Goal: Task Accomplishment & Management: Use online tool/utility

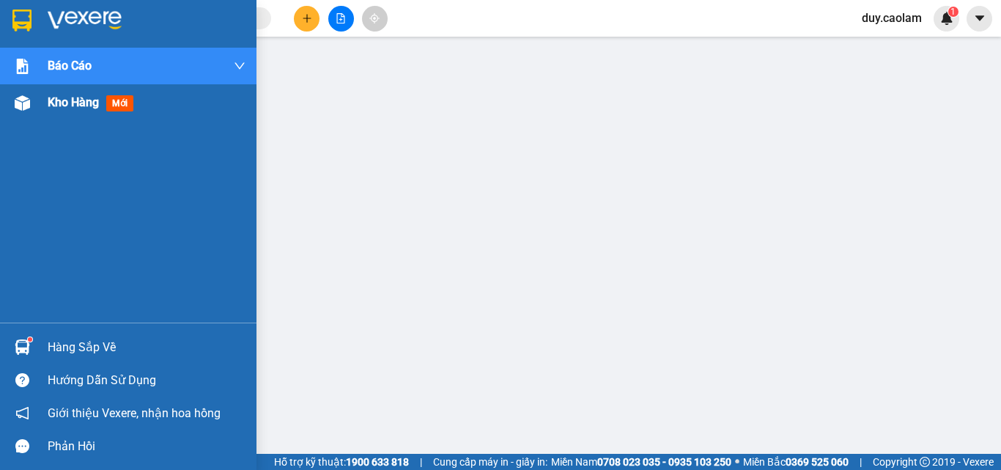
click at [86, 108] on span "Kho hàng" at bounding box center [73, 102] width 51 height 14
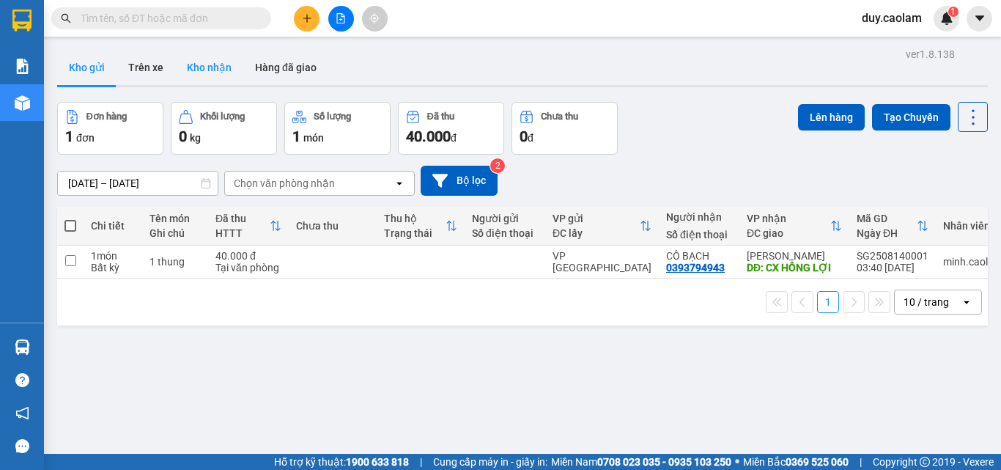
click at [215, 78] on button "Kho nhận" at bounding box center [209, 67] width 68 height 35
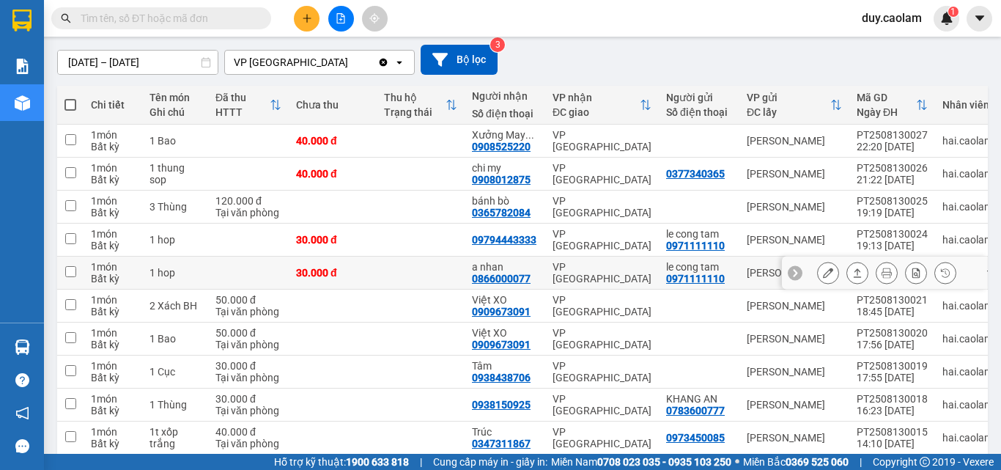
scroll to position [147, 0]
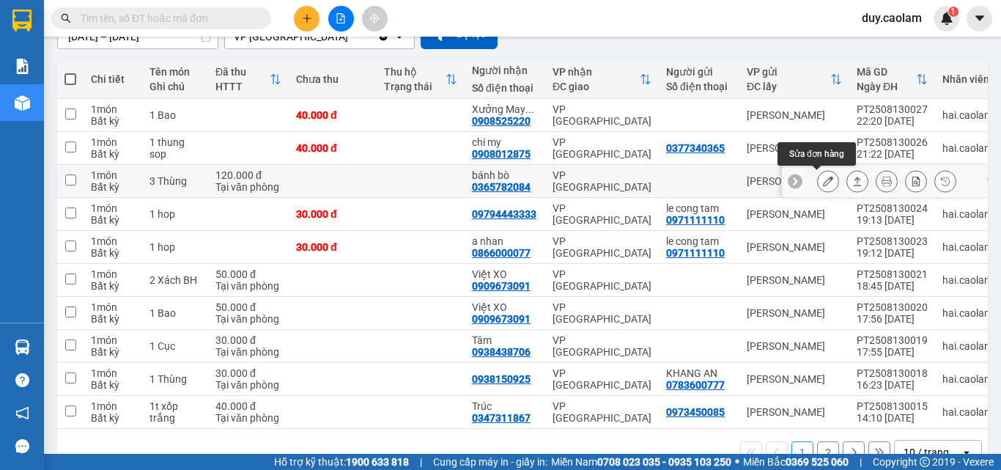
click at [823, 182] on icon at bounding box center [828, 181] width 10 height 10
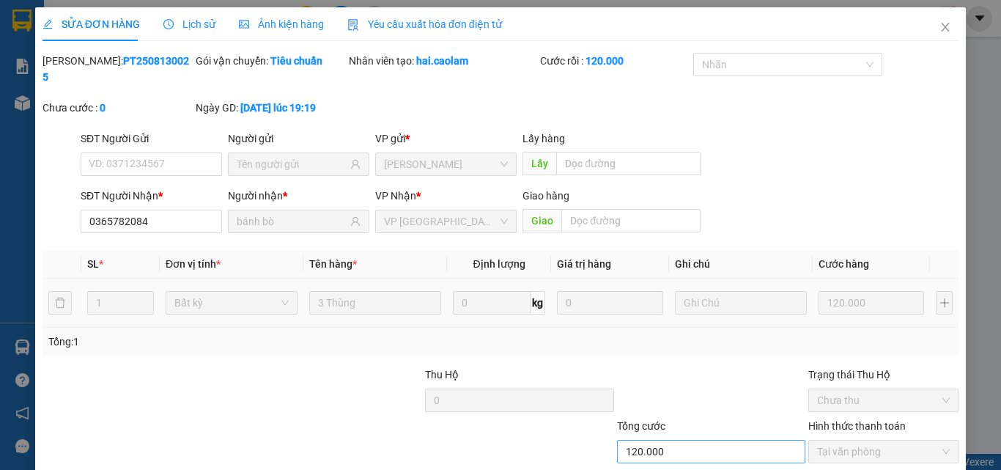
type input "0365782084"
type input "bánh bò"
type input "120.000"
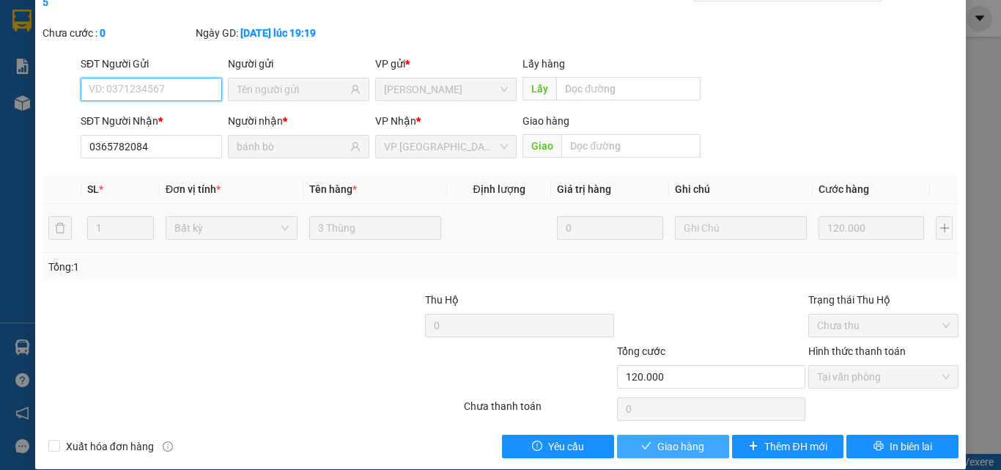
scroll to position [75, 0]
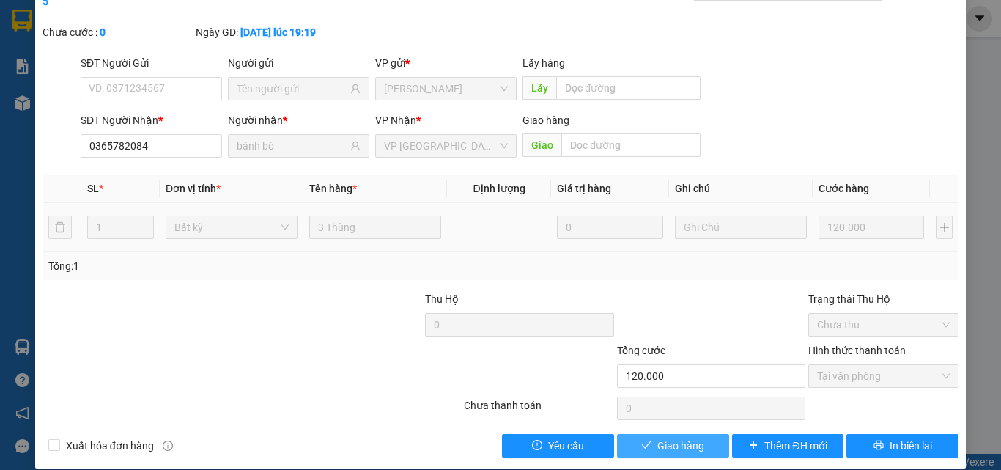
click at [687, 437] on span "Giao hàng" at bounding box center [680, 445] width 47 height 16
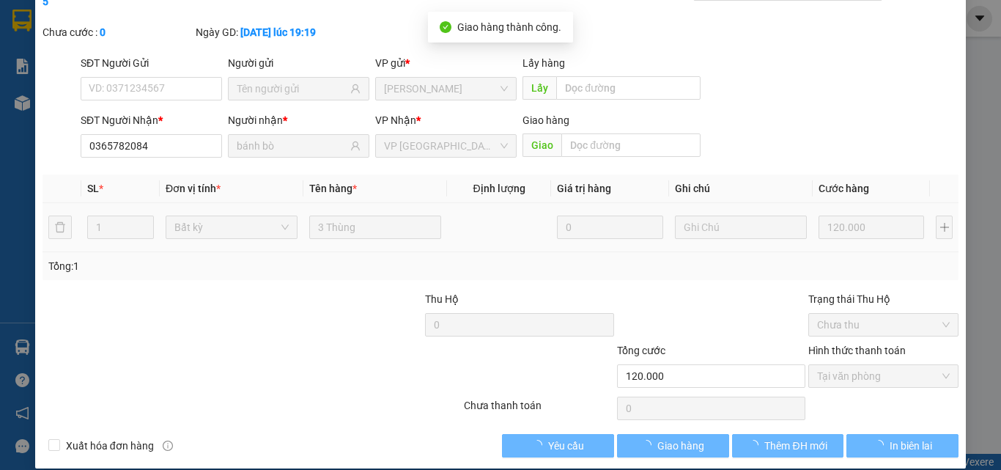
scroll to position [0, 0]
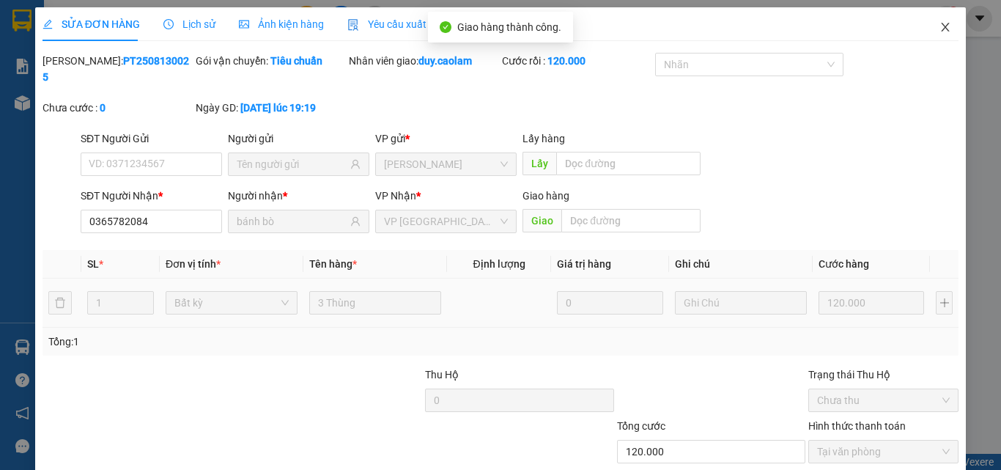
click at [939, 29] on icon "close" at bounding box center [945, 27] width 12 height 12
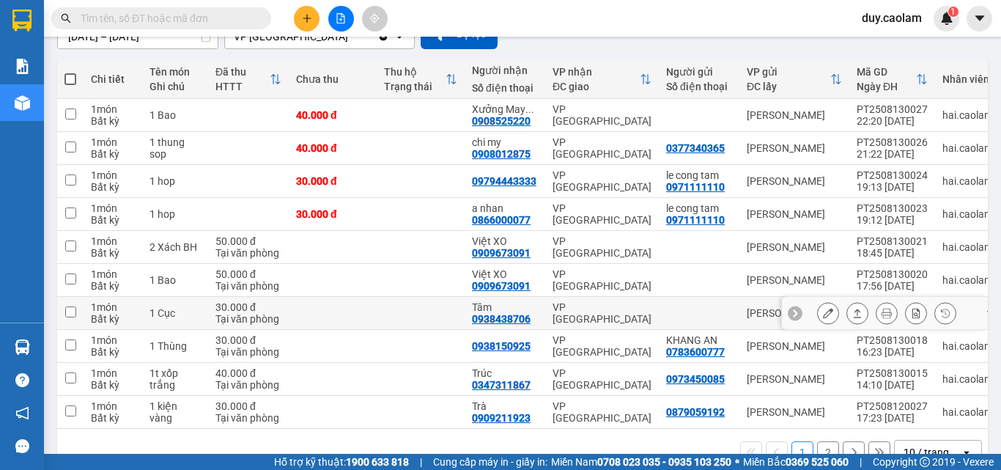
scroll to position [188, 0]
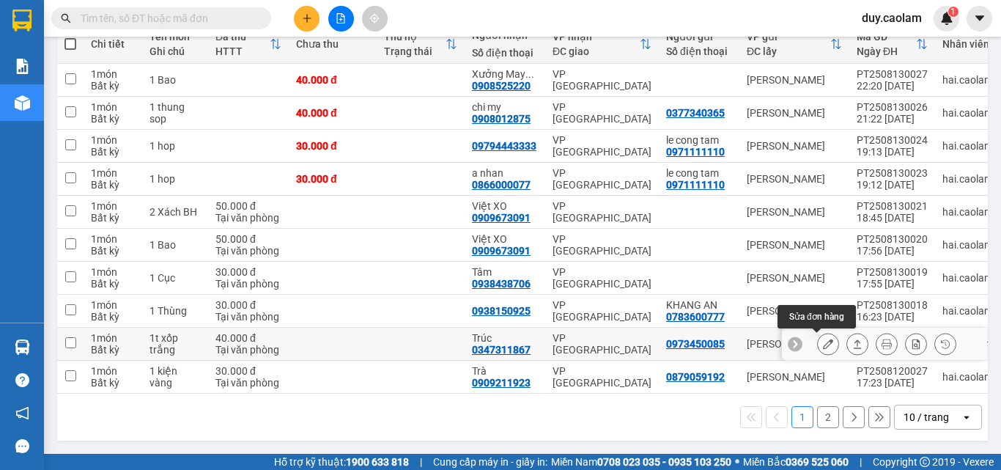
click at [823, 339] on icon at bounding box center [828, 344] width 10 height 10
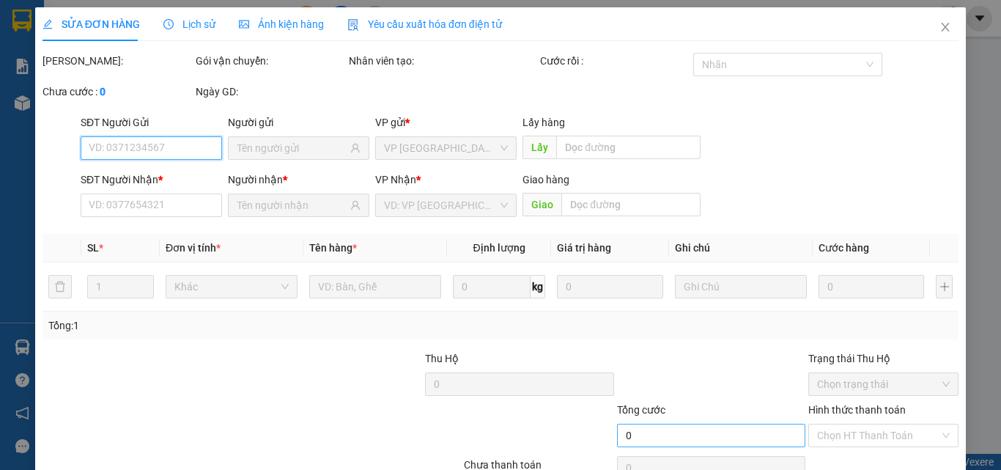
type input "0973450085"
type input "0347311867"
type input "Trúc"
type input "40.000"
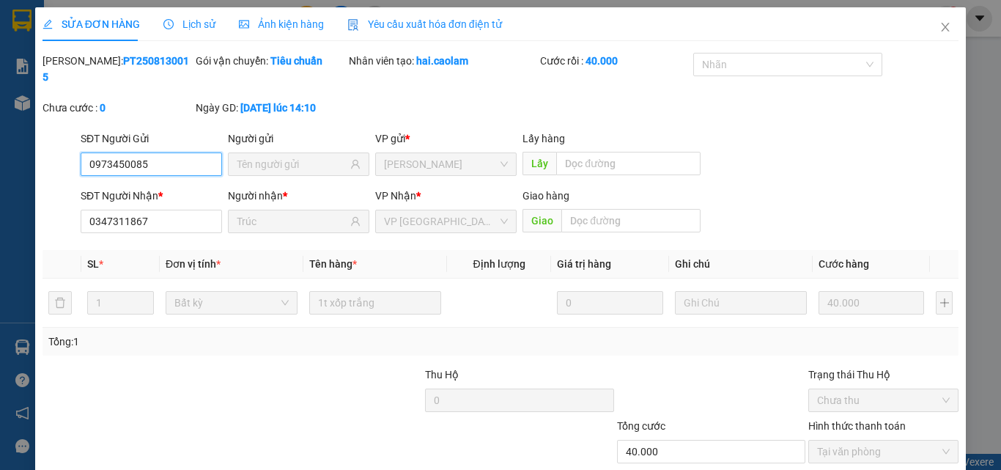
scroll to position [75, 0]
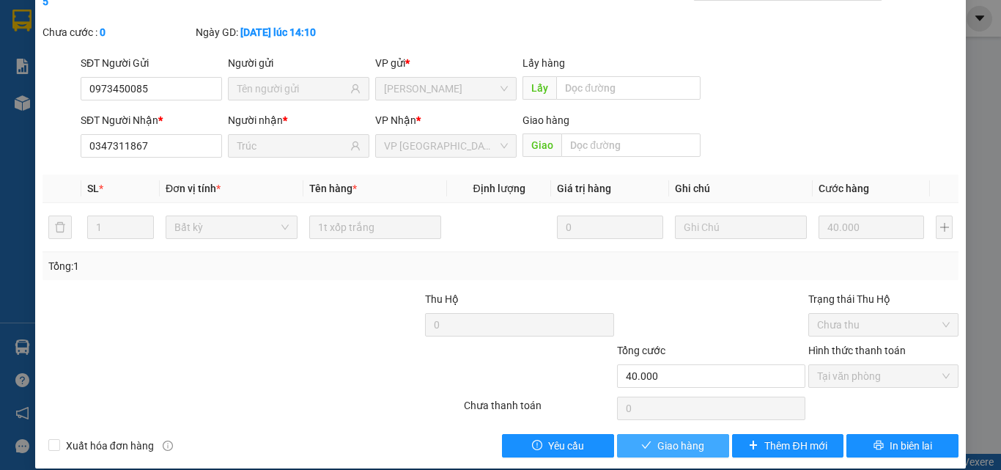
drag, startPoint x: 681, startPoint y: 435, endPoint x: 684, endPoint y: 426, distance: 9.1
click at [681, 437] on span "Giao hàng" at bounding box center [680, 445] width 47 height 16
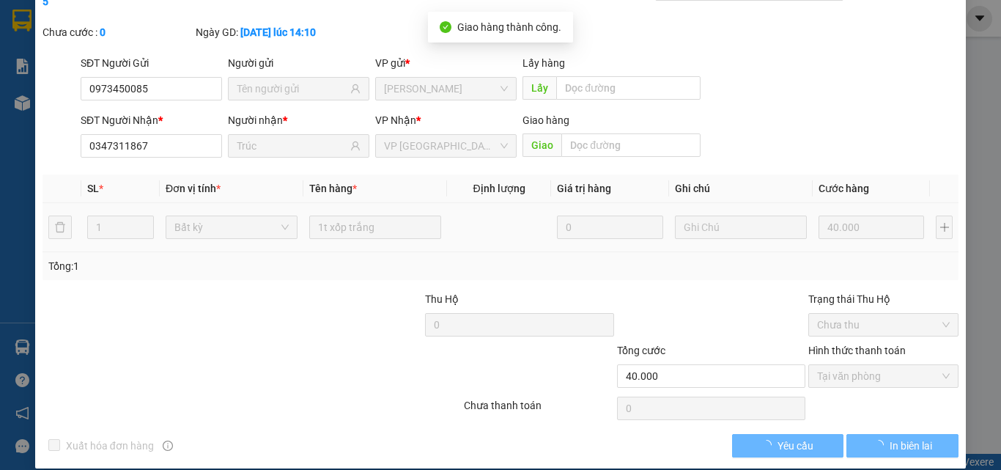
scroll to position [0, 0]
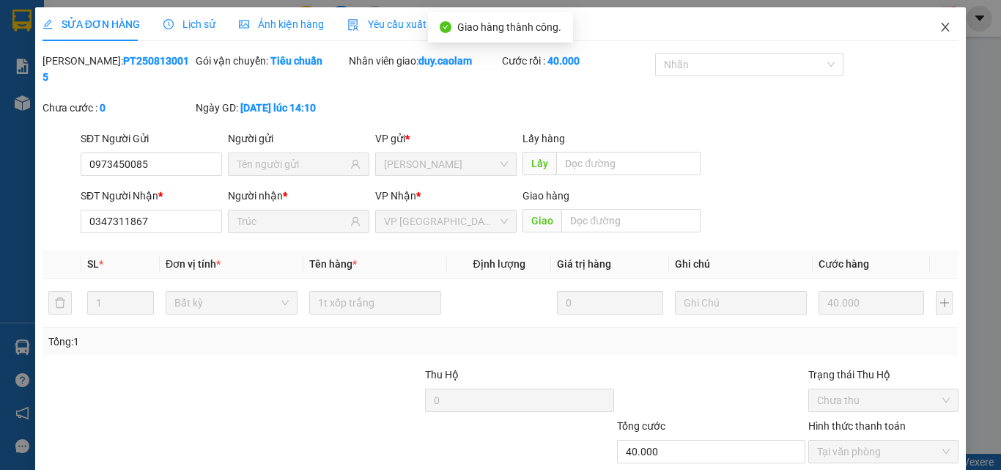
click at [939, 18] on span "Close" at bounding box center [945, 27] width 41 height 41
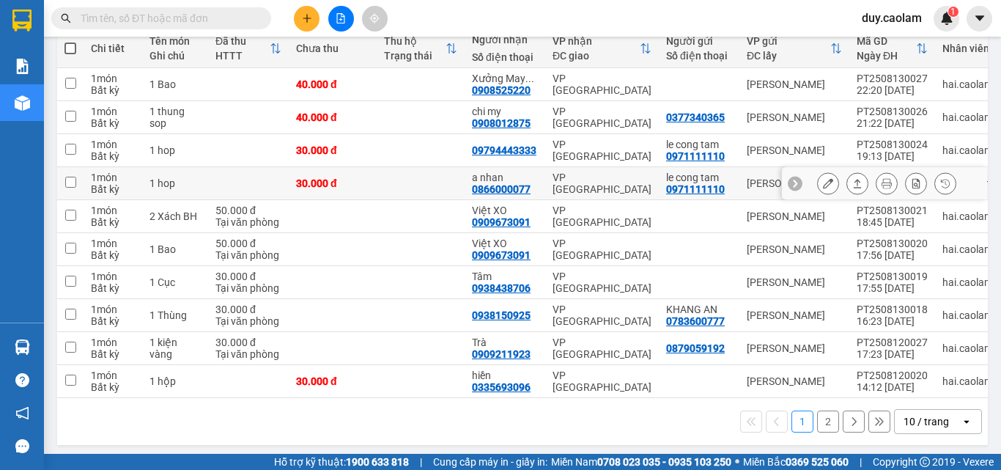
scroll to position [188, 0]
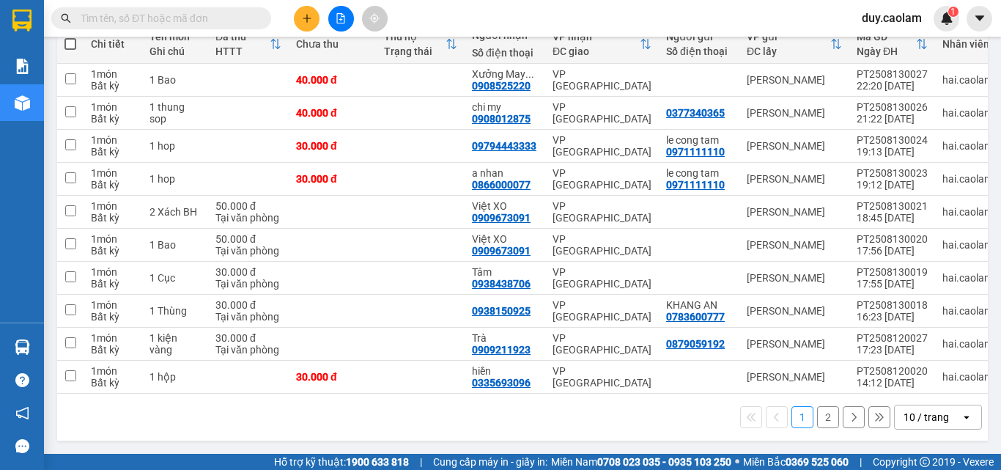
click at [817, 417] on button "2" at bounding box center [828, 417] width 22 height 22
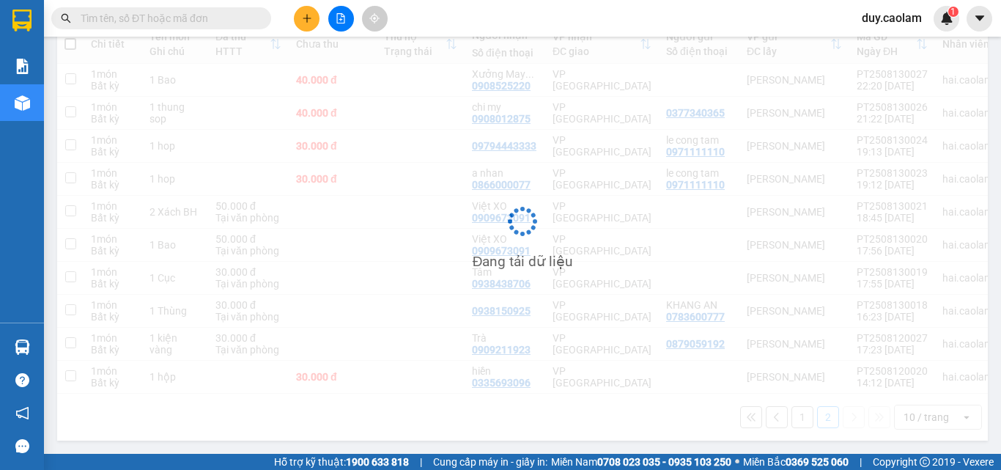
scroll to position [67, 0]
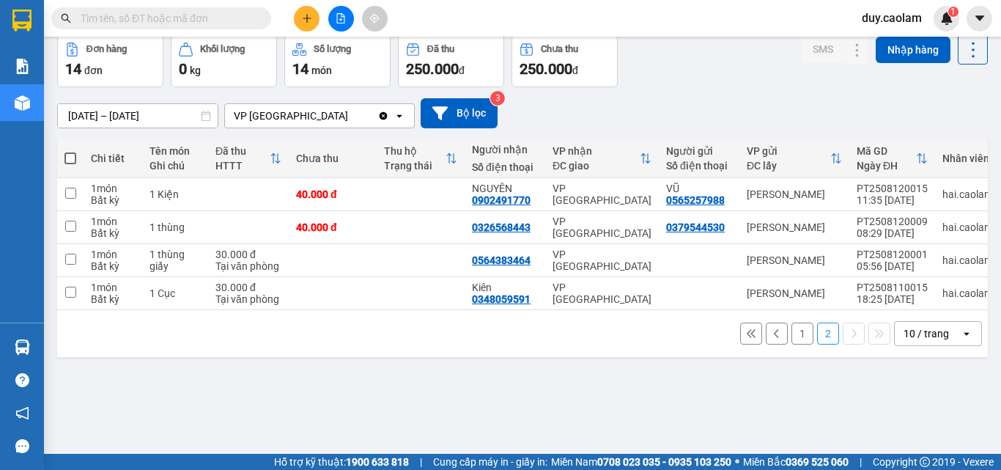
click at [791, 333] on button "1" at bounding box center [802, 333] width 22 height 22
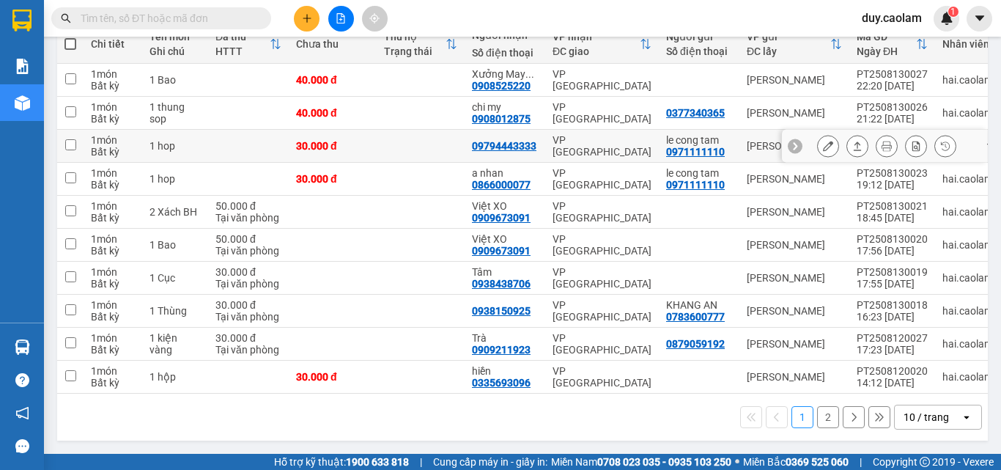
scroll to position [114, 0]
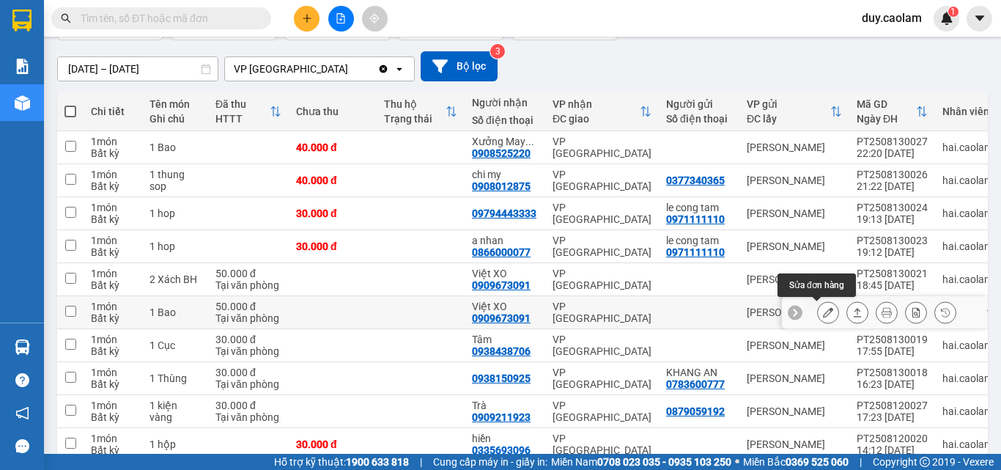
click at [823, 311] on icon at bounding box center [828, 312] width 10 height 10
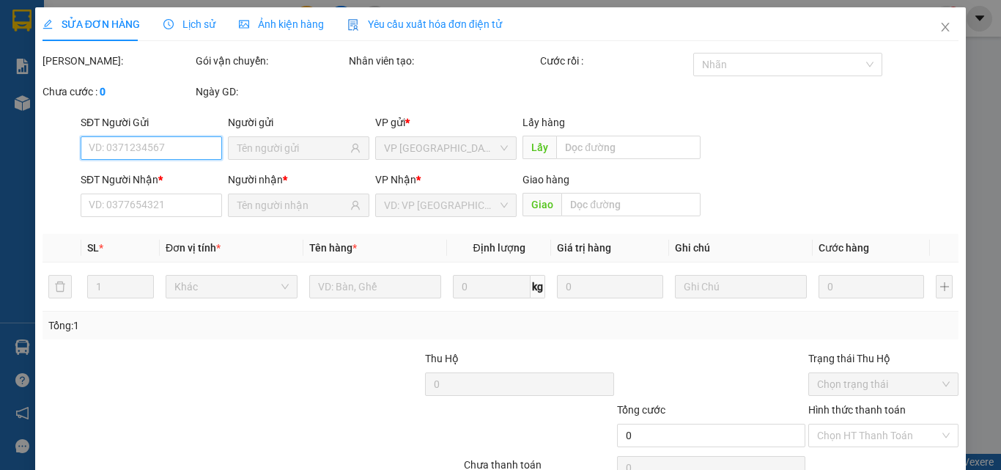
type input "0909673091"
type input "Việt XO"
type input "50.000"
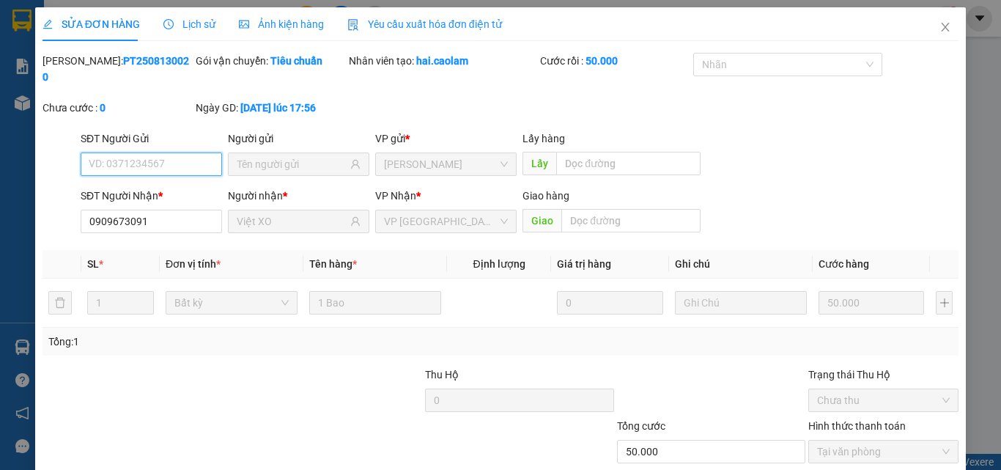
scroll to position [75, 0]
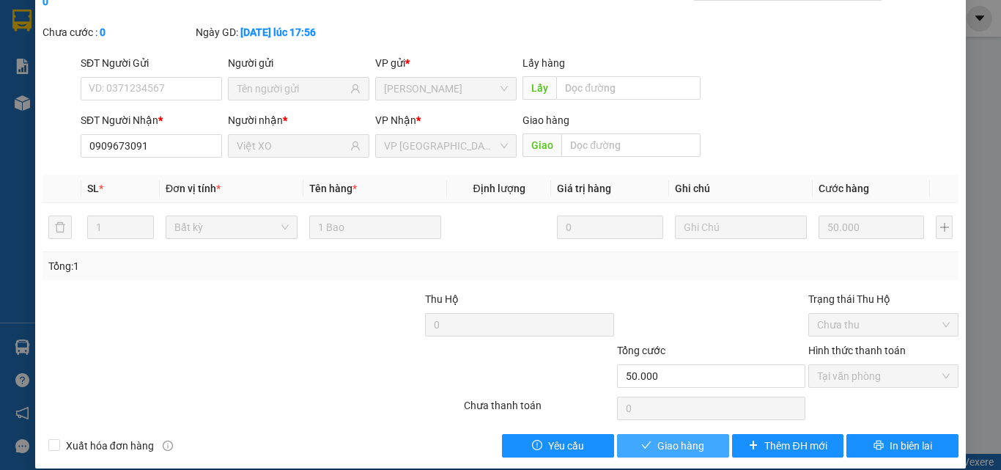
click at [670, 437] on span "Giao hàng" at bounding box center [680, 445] width 47 height 16
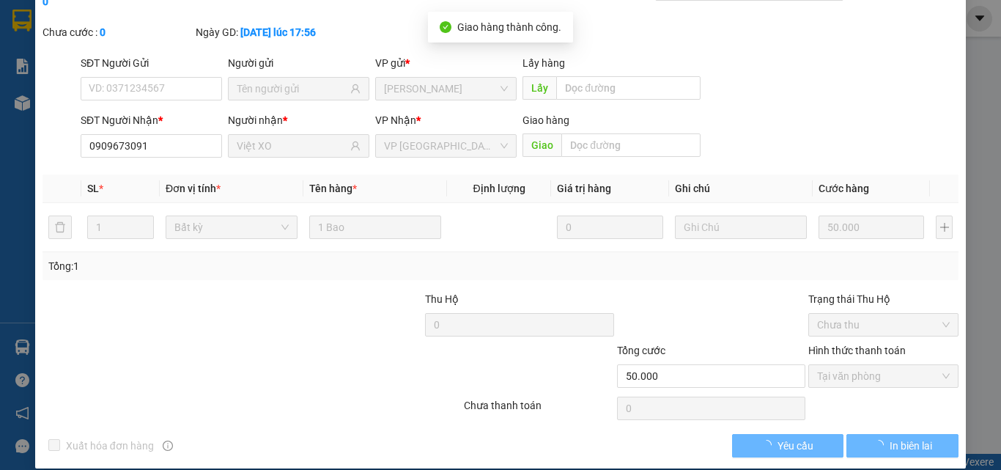
scroll to position [0, 0]
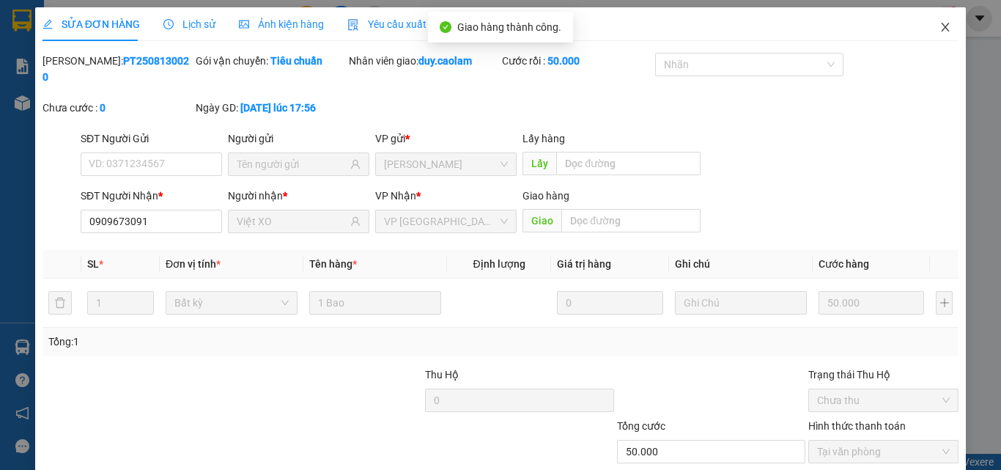
click at [939, 28] on icon "close" at bounding box center [945, 27] width 12 height 12
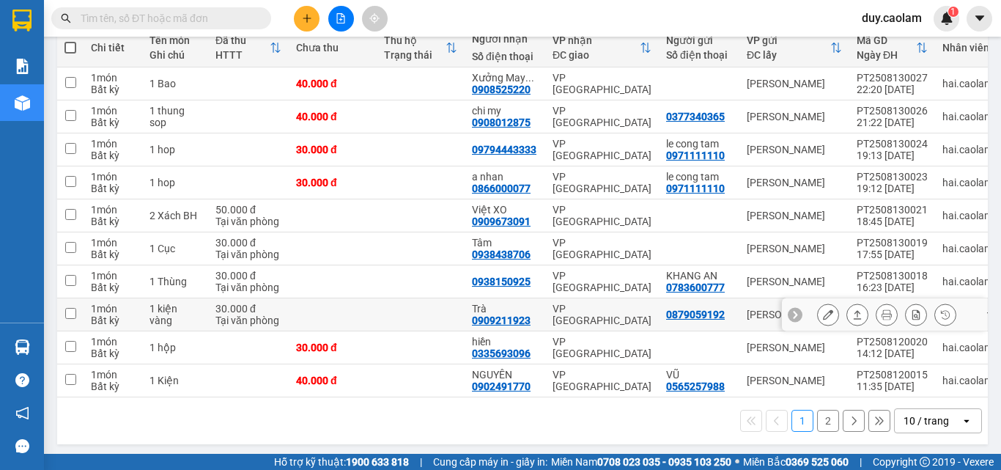
scroll to position [188, 0]
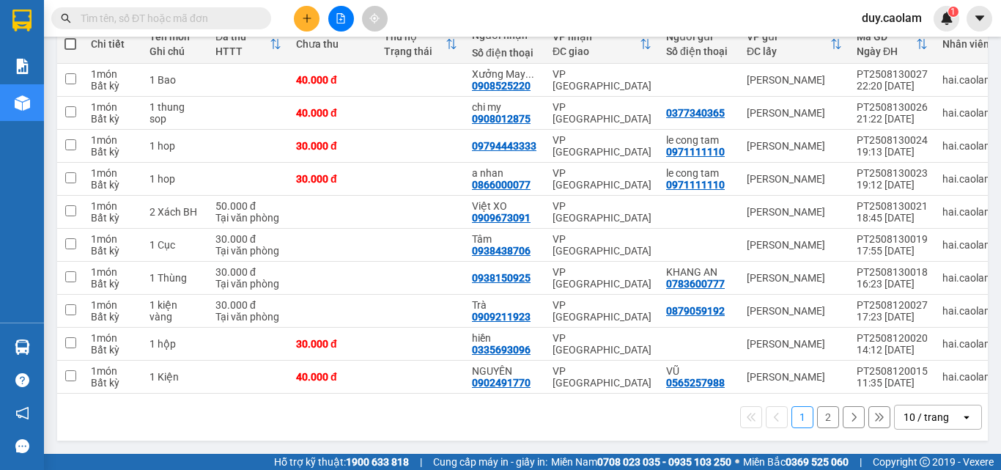
click at [817, 420] on button "2" at bounding box center [828, 417] width 22 height 22
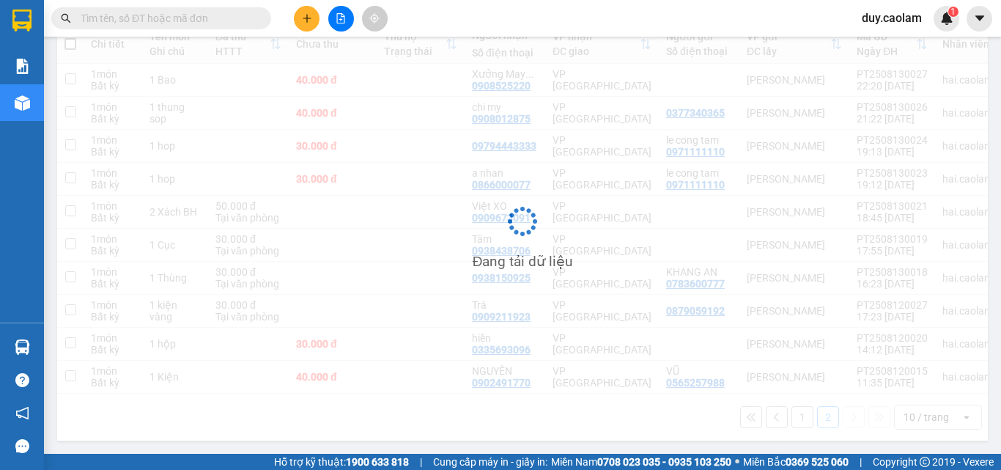
scroll to position [67, 0]
